Goal: Transaction & Acquisition: Purchase product/service

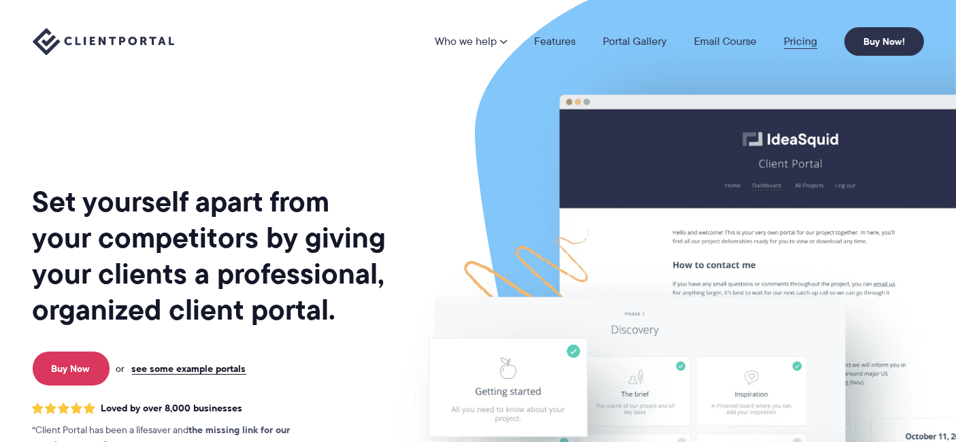
click at [792, 38] on link "Pricing" at bounding box center [800, 41] width 33 height 11
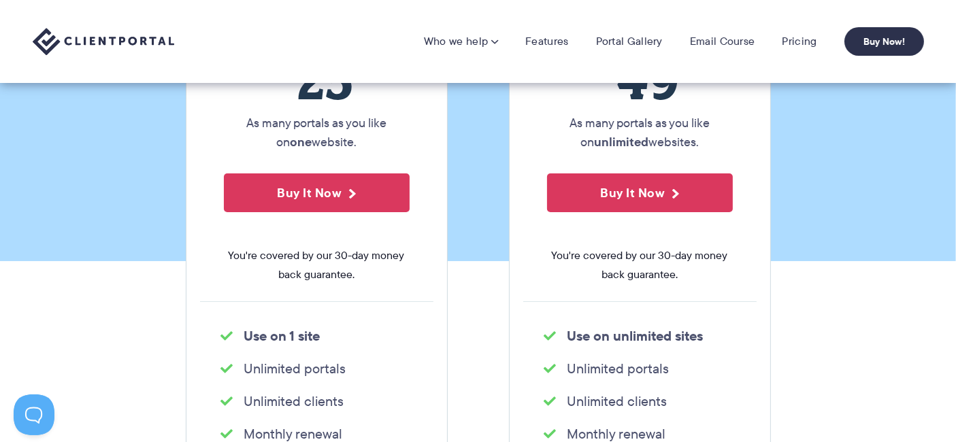
scroll to position [250, 0]
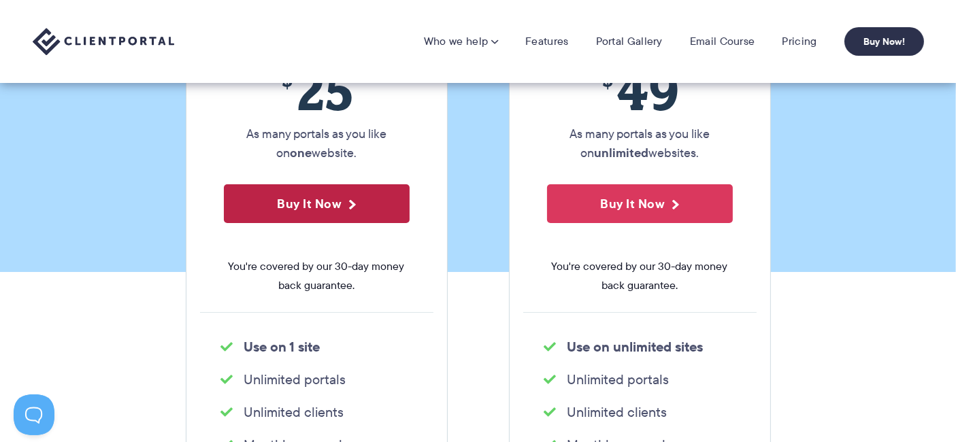
click at [296, 204] on button "Buy It Now" at bounding box center [317, 203] width 186 height 39
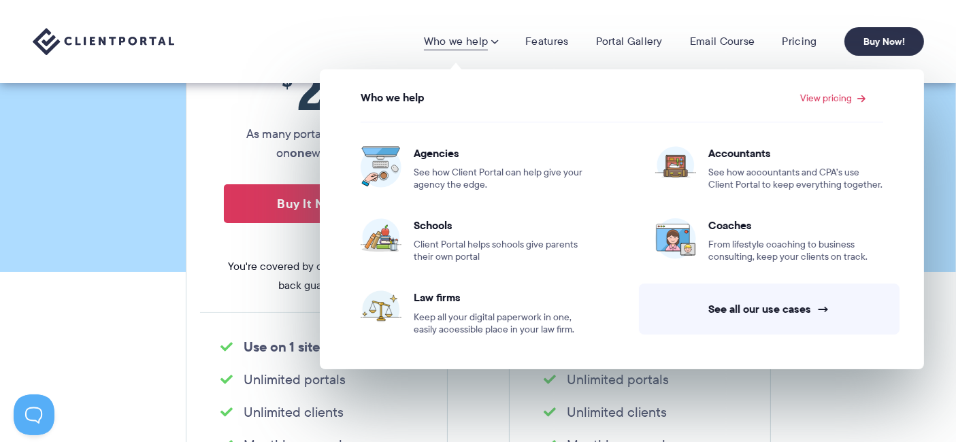
click at [466, 46] on link "Who we help" at bounding box center [461, 42] width 74 height 14
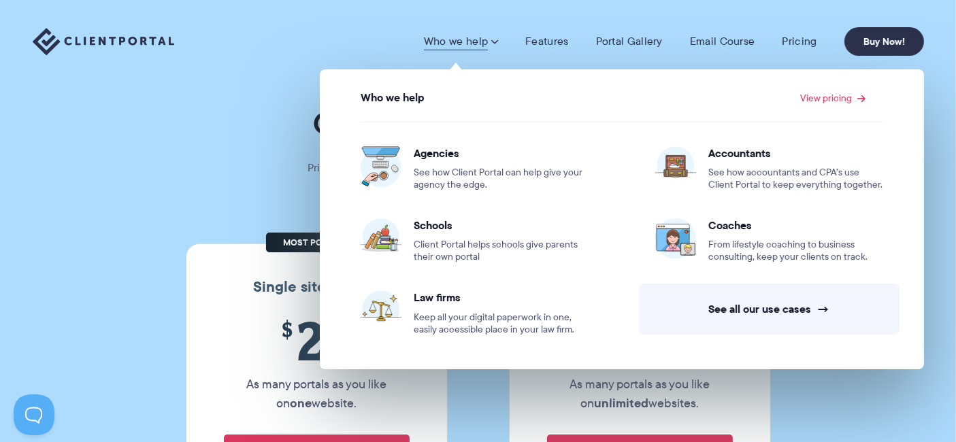
click at [460, 39] on link "Who we help" at bounding box center [461, 42] width 74 height 14
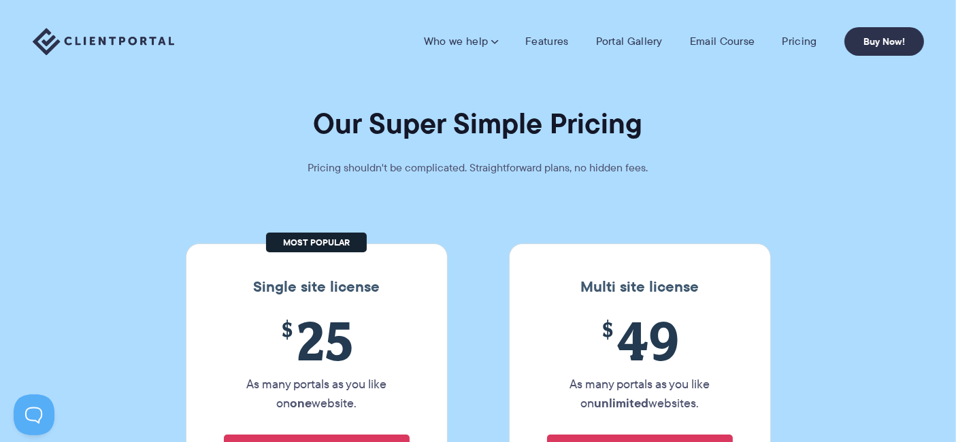
click at [460, 39] on link "Who we help" at bounding box center [461, 42] width 74 height 14
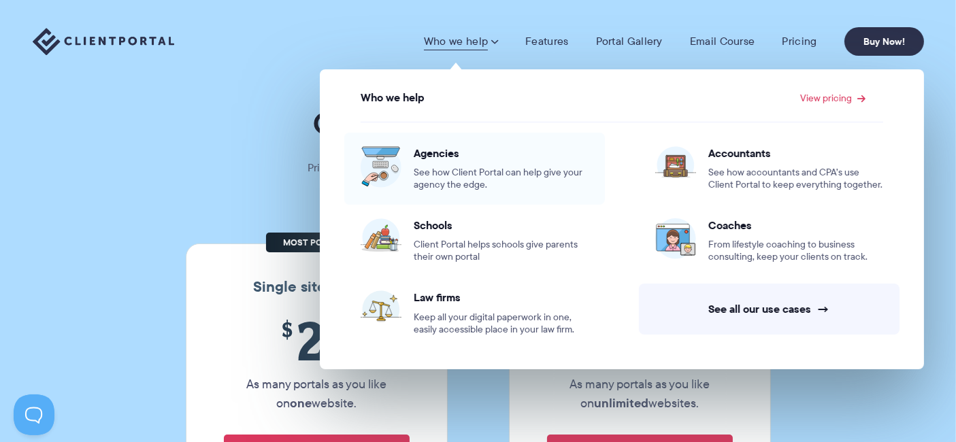
click at [460, 172] on span "See how Client Portal can help give your agency the edge." at bounding box center [501, 179] width 175 height 25
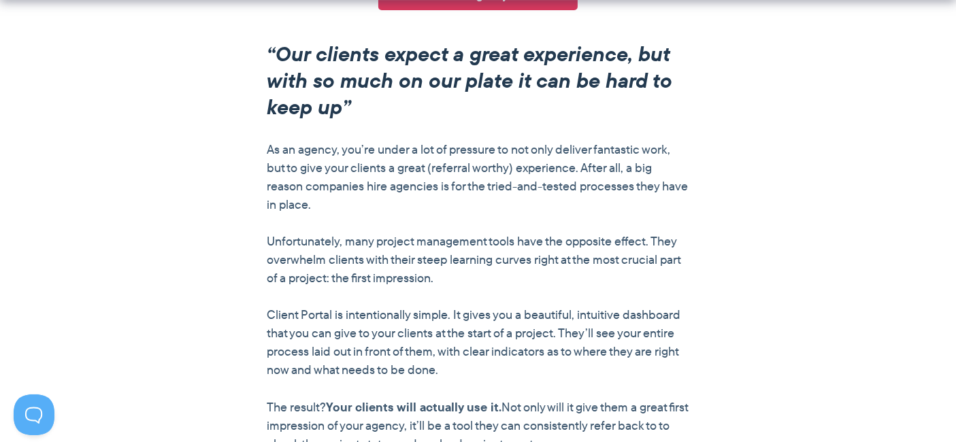
scroll to position [1133, 0]
